Goal: Information Seeking & Learning: Learn about a topic

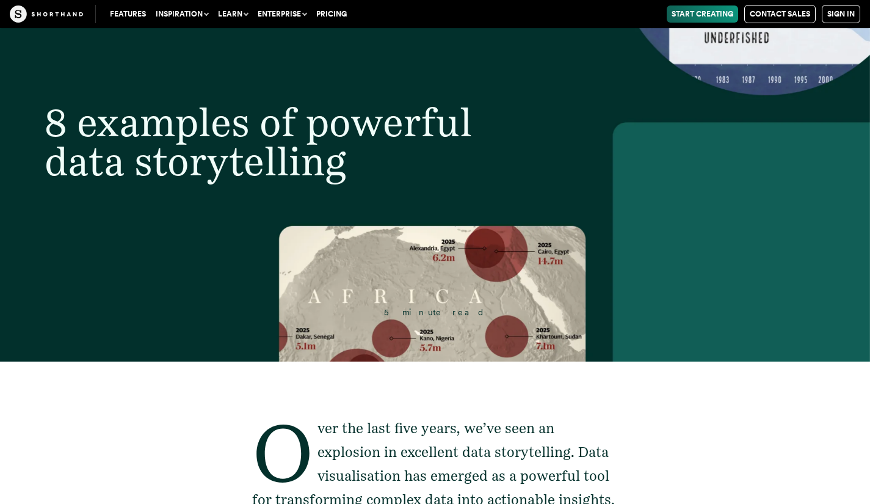
scroll to position [122, 0]
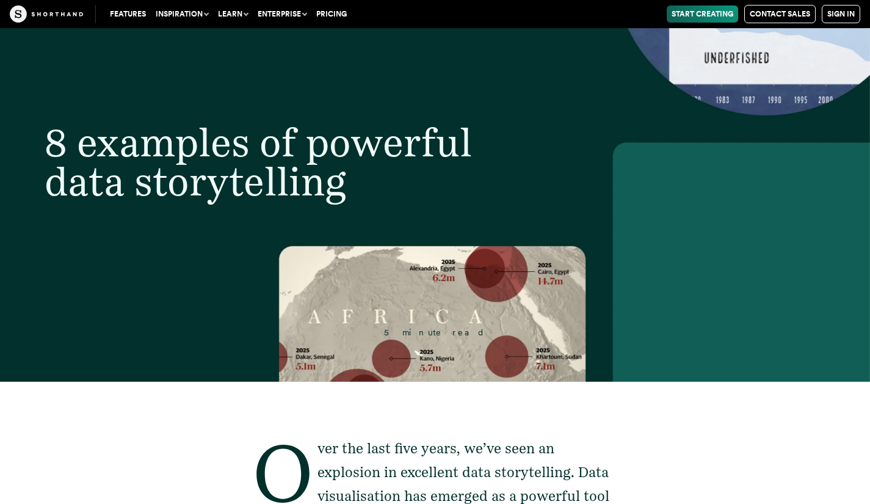
click at [432, 287] on header "8 examples of powerful data storytelling 5 minute read" at bounding box center [435, 143] width 870 height 475
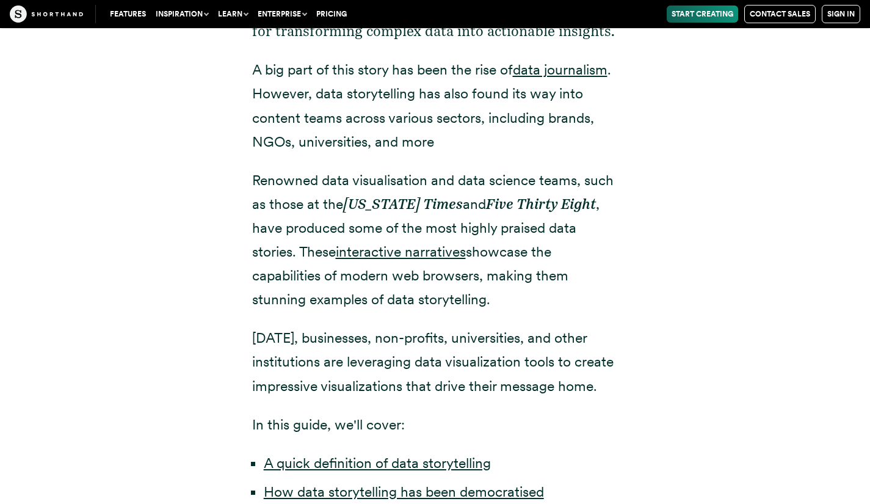
scroll to position [793, 0]
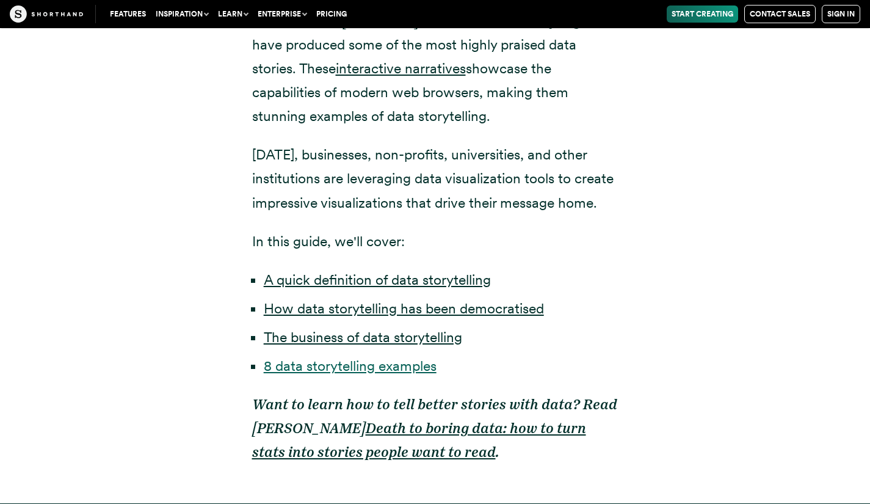
click at [350, 363] on link "8 data storytelling examples" at bounding box center [350, 365] width 173 height 17
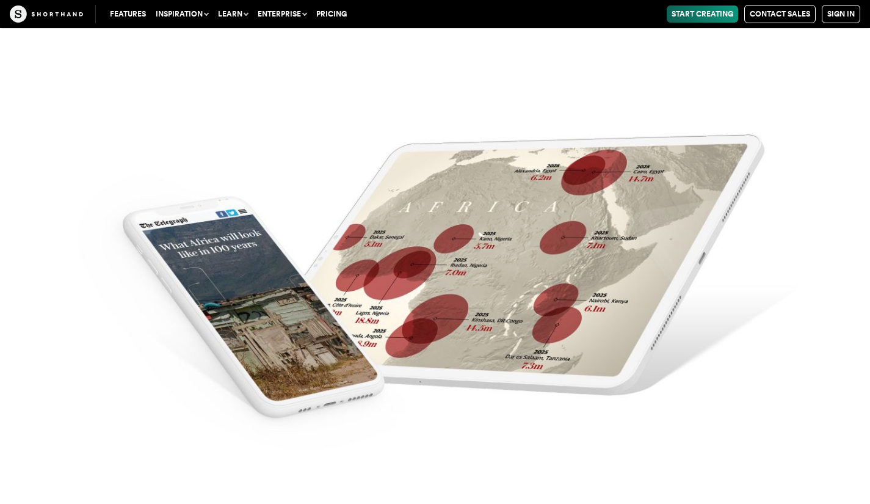
scroll to position [12247, 0]
click at [414, 283] on img at bounding box center [435, 252] width 870 height 504
click at [466, 276] on img at bounding box center [435, 252] width 870 height 504
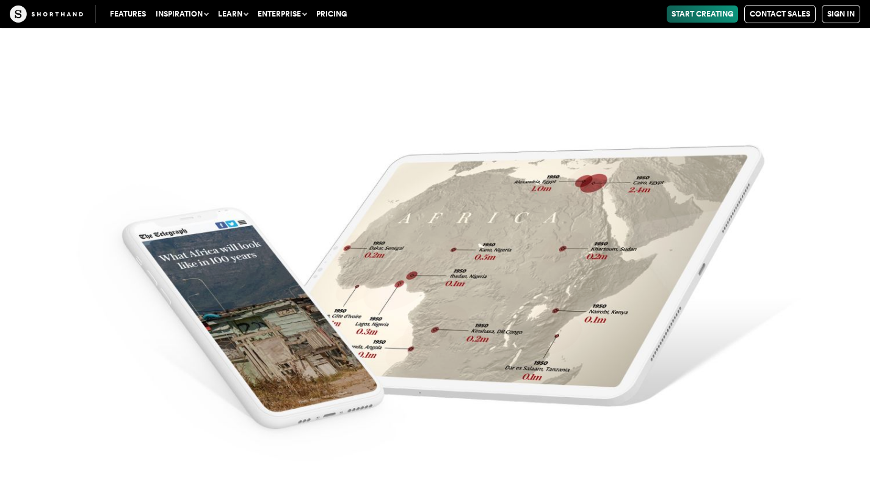
scroll to position [11759, 0]
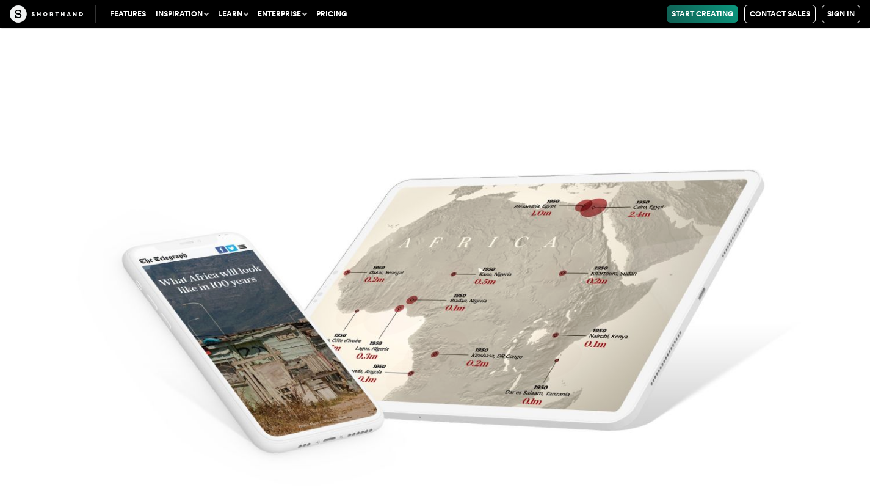
click at [435, 306] on img at bounding box center [435, 287] width 870 height 504
click at [428, 306] on img at bounding box center [435, 287] width 870 height 504
click at [427, 306] on img at bounding box center [435, 287] width 870 height 504
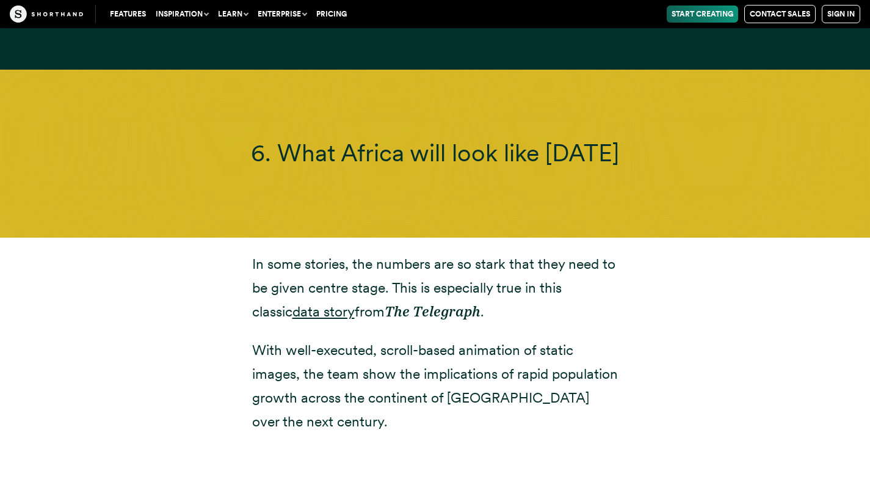
scroll to position [11331, 0]
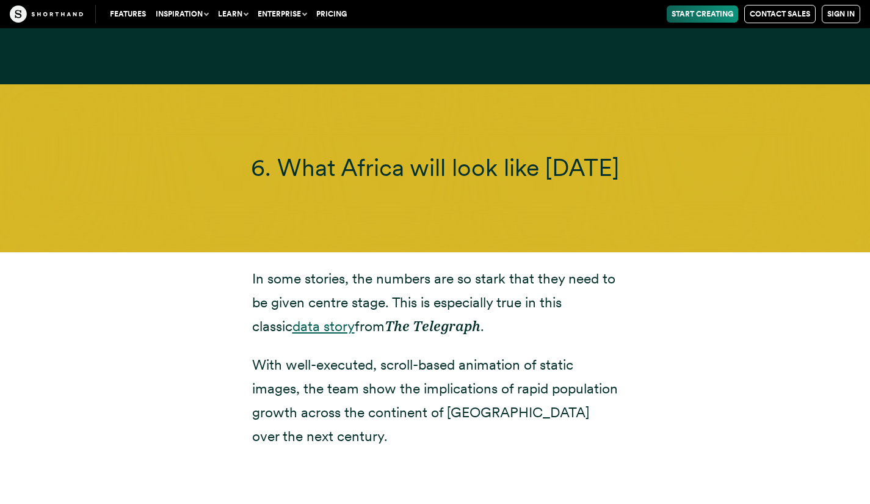
click at [292, 317] on link "data story" at bounding box center [323, 325] width 62 height 17
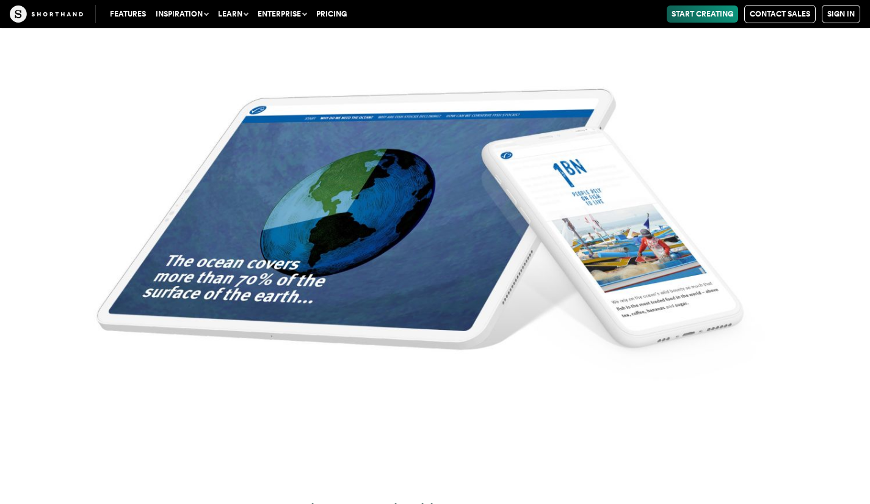
scroll to position [15316, 0]
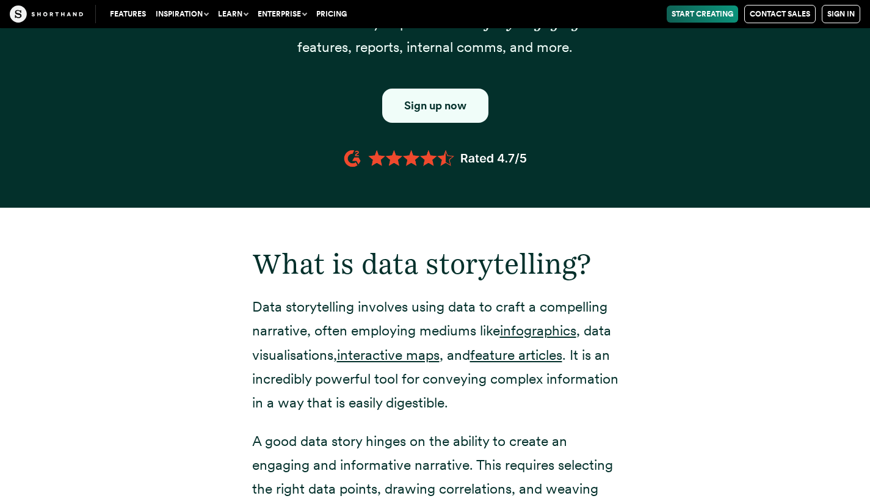
scroll to position [793, 0]
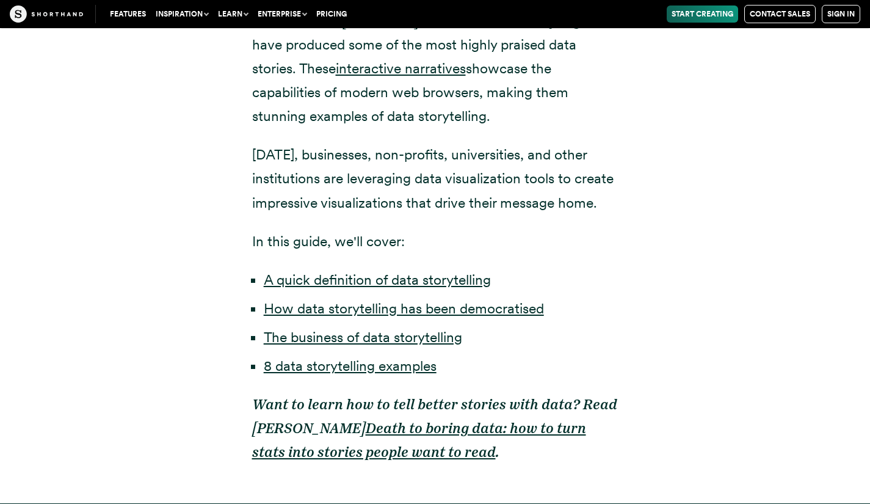
click at [688, 12] on link "Start Creating" at bounding box center [702, 13] width 71 height 17
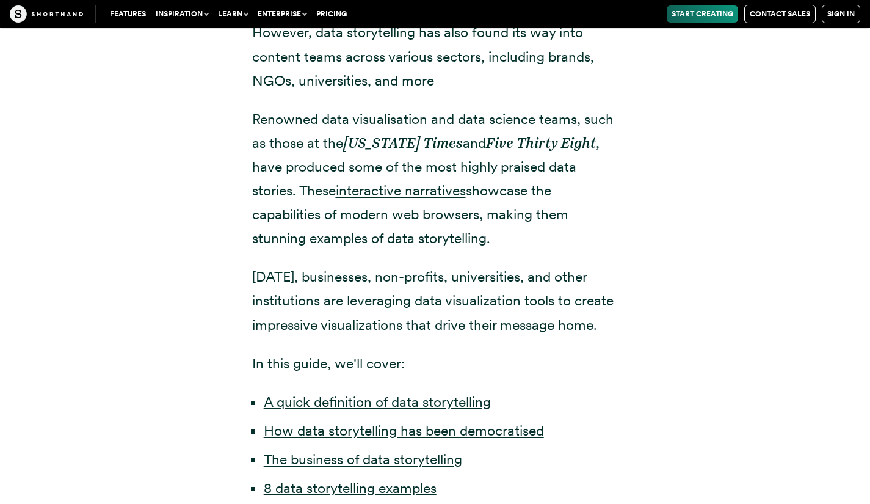
scroll to position [610, 0]
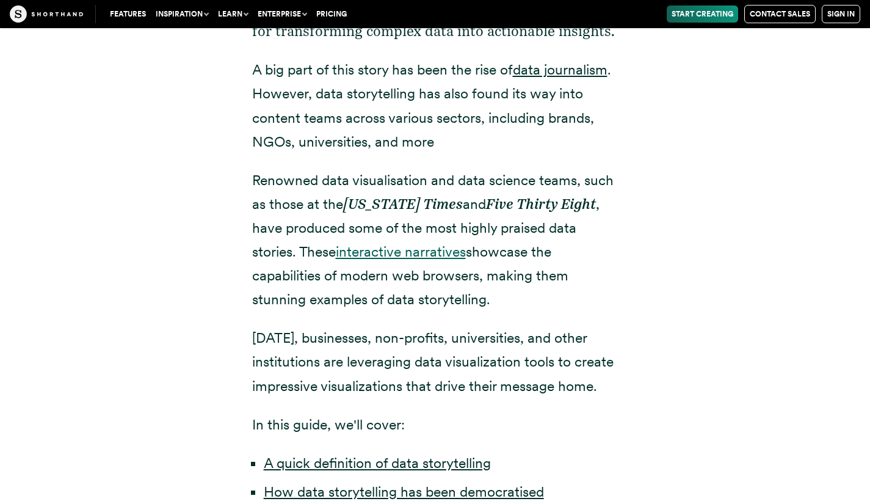
click at [418, 249] on link "interactive narratives" at bounding box center [401, 251] width 130 height 17
